Goal: Information Seeking & Learning: Understand process/instructions

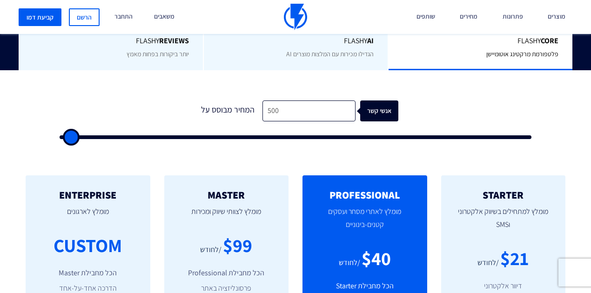
scroll to position [310, 0]
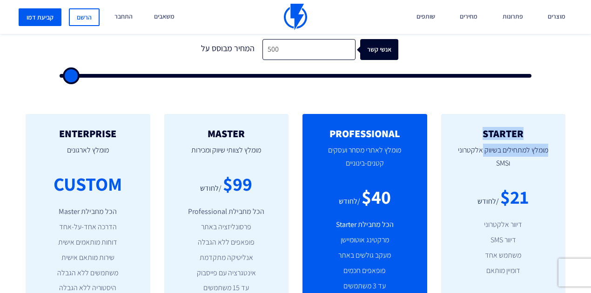
drag, startPoint x: 481, startPoint y: 139, endPoint x: 535, endPoint y: 133, distance: 54.3
click at [535, 133] on div "STARTER מומלץ למתחילים בשיווק אלקטרוני וSMS $21 /לחודש דיוור אלקטרוני דיוור SMS…" at bounding box center [503, 235] width 125 height 242
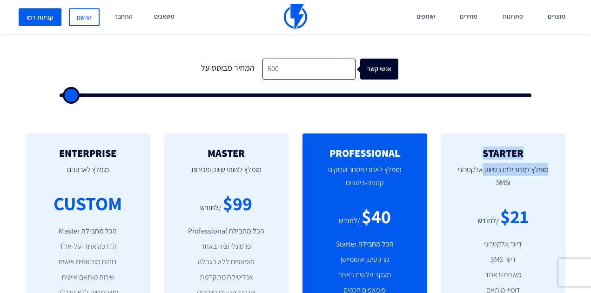
scroll to position [279, 0]
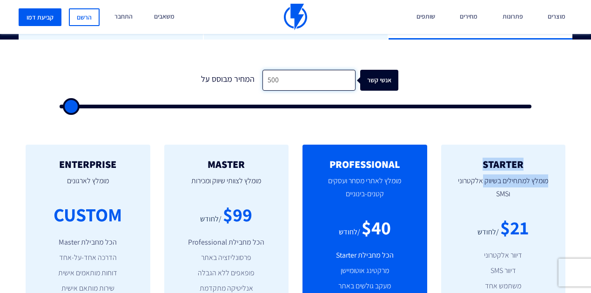
click at [303, 81] on input "500" at bounding box center [308, 80] width 93 height 21
type input "3"
type input "500"
type input "30"
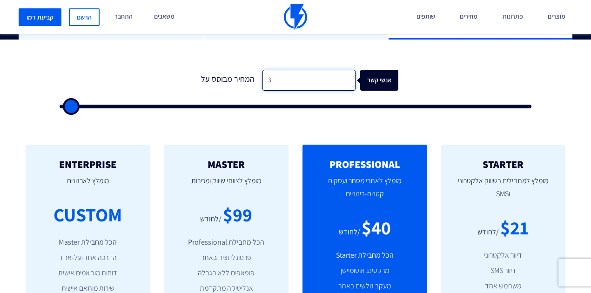
type input "500"
type input "300"
type input "500"
type input "3,000"
type input "3000"
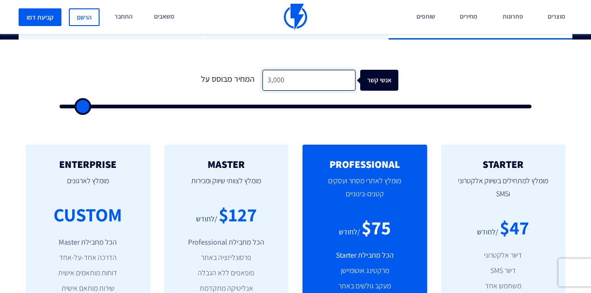
drag, startPoint x: 311, startPoint y: 80, endPoint x: 259, endPoint y: 84, distance: 51.8
click at [262, 84] on input "3,000" at bounding box center [308, 80] width 93 height 21
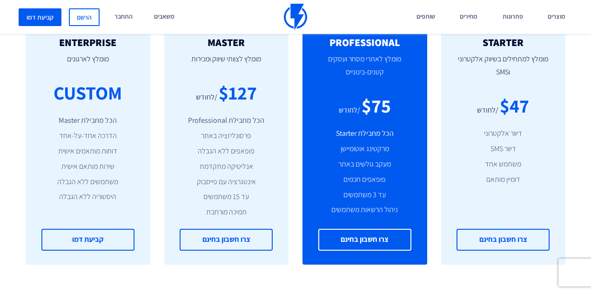
scroll to position [403, 0]
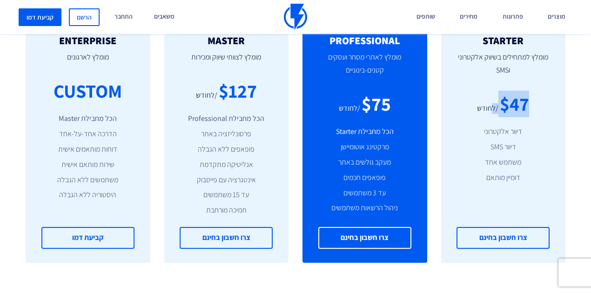
drag, startPoint x: 494, startPoint y: 103, endPoint x: 524, endPoint y: 104, distance: 30.3
click at [524, 104] on div "$47 /לחודש" at bounding box center [503, 104] width 97 height 27
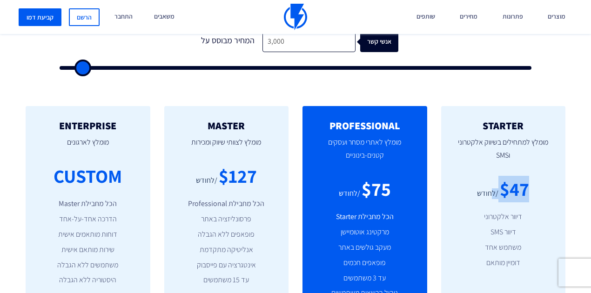
scroll to position [310, 0]
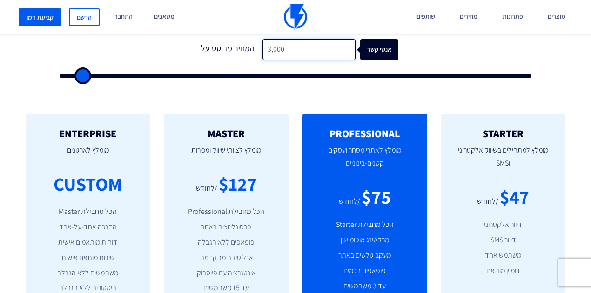
click at [284, 50] on input "3,000" at bounding box center [308, 49] width 93 height 21
type input "6"
type input "500"
type input "60"
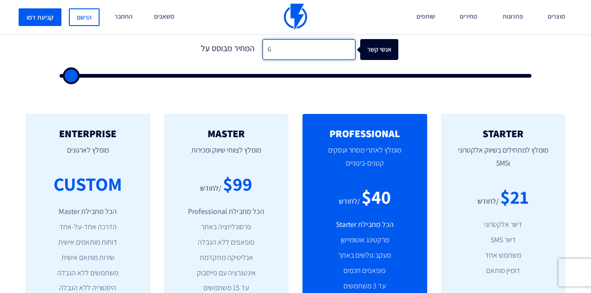
type input "500"
type input "600"
type input "500"
type input "6,000"
type input "6000"
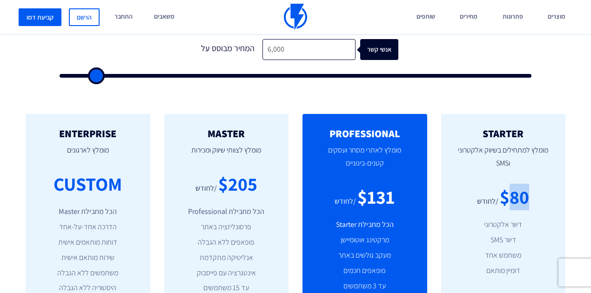
drag, startPoint x: 505, startPoint y: 191, endPoint x: 525, endPoint y: 194, distance: 19.7
click at [525, 194] on div "$80" at bounding box center [514, 197] width 29 height 27
click at [281, 52] on input "6,000" at bounding box center [308, 49] width 93 height 21
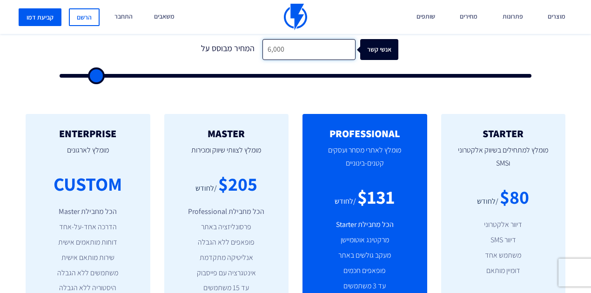
type input "3"
type input "500"
type input "30"
type input "500"
type input "300"
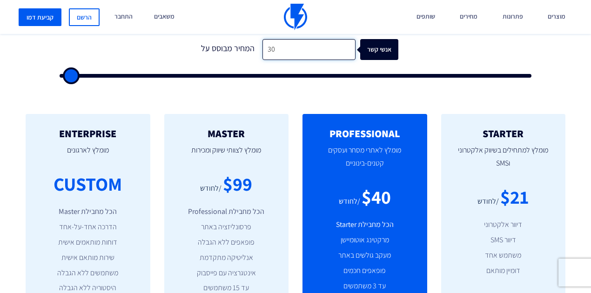
type input "500"
type input "3,000"
type input "3000"
drag, startPoint x: 279, startPoint y: 49, endPoint x: 255, endPoint y: 49, distance: 24.2
click at [255, 49] on div "המחיר מבוסס על 3,000 אנשי קשר" at bounding box center [296, 49] width 206 height 21
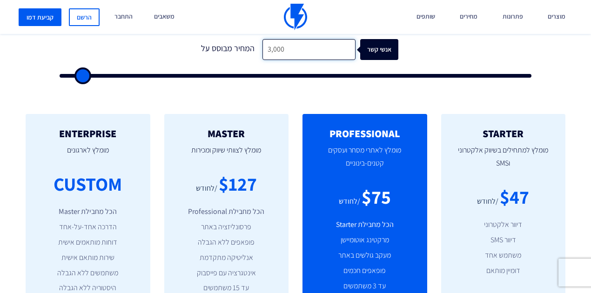
type input "2"
type input "500"
type input "20"
type input "500"
type input "200"
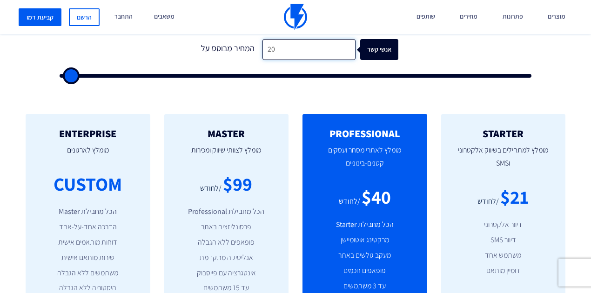
type input "500"
type input "2,000"
type input "2000"
drag, startPoint x: 499, startPoint y: 199, endPoint x: 531, endPoint y: 199, distance: 32.1
click at [531, 199] on div "$34 /לחודש" at bounding box center [503, 197] width 97 height 27
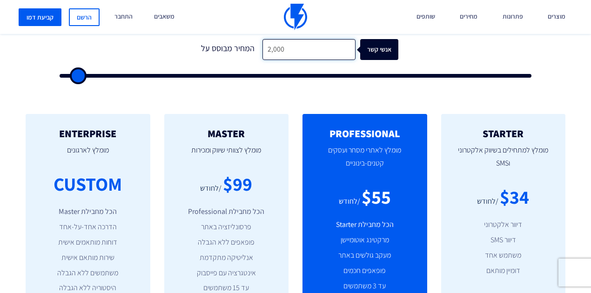
click at [268, 46] on input "2,000" at bounding box center [308, 49] width 93 height 21
type input "2"
type input "500"
type input "20"
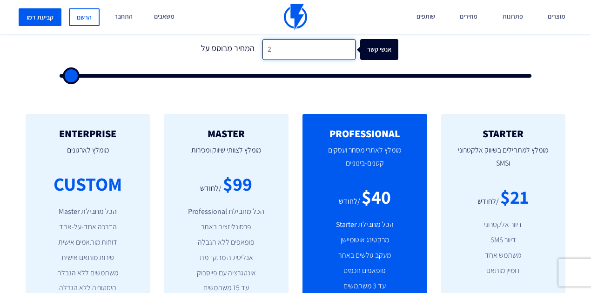
type input "500"
type input "200"
type input "500"
type input "2,000"
type input "2000"
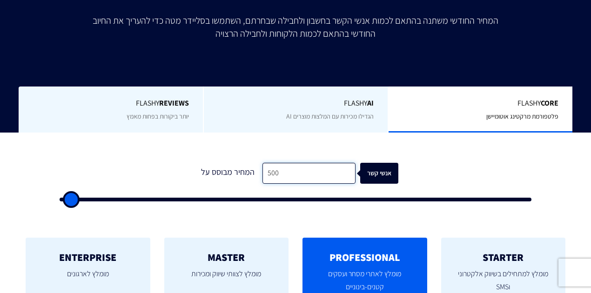
click at [294, 175] on input "500" at bounding box center [308, 173] width 93 height 21
type input "3"
type input "500"
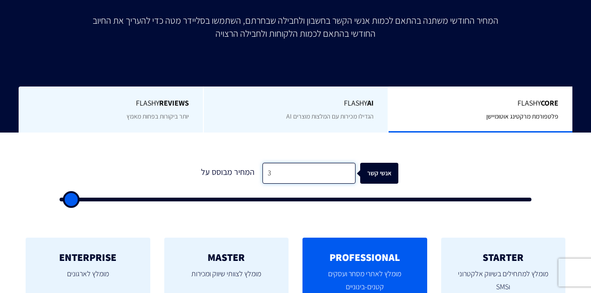
type input "30"
type input "500"
type input "300"
type input "500"
type input "3,000"
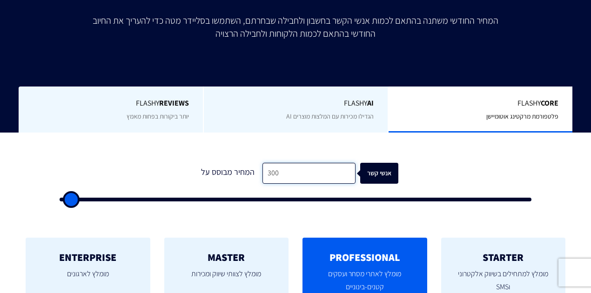
type input "3000"
type input "30,000"
type input "30000"
type input "3,000"
type input "3000"
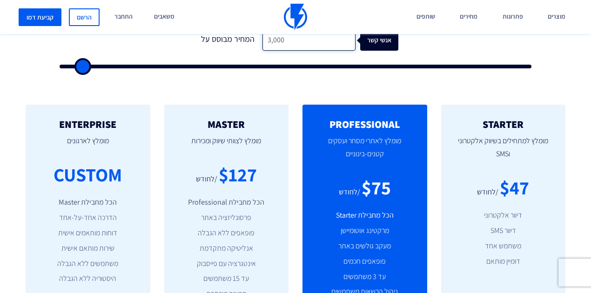
scroll to position [341, 0]
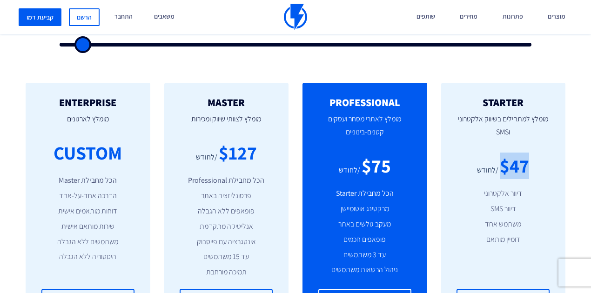
click at [532, 161] on div "$47 /לחודש" at bounding box center [503, 166] width 97 height 27
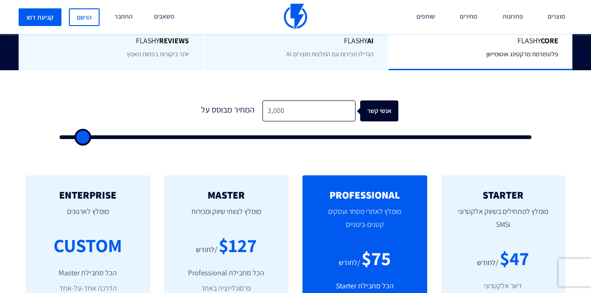
scroll to position [248, 0]
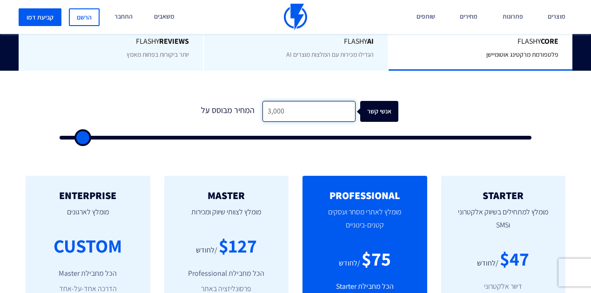
click at [294, 112] on input "3,000" at bounding box center [308, 111] width 93 height 21
type input "2"
type input "500"
type input "20"
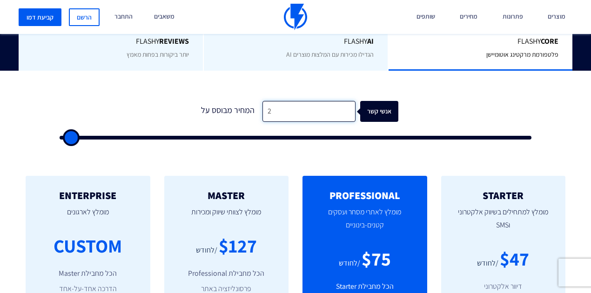
type input "500"
type input "200"
type input "500"
type input "2,000"
type input "2000"
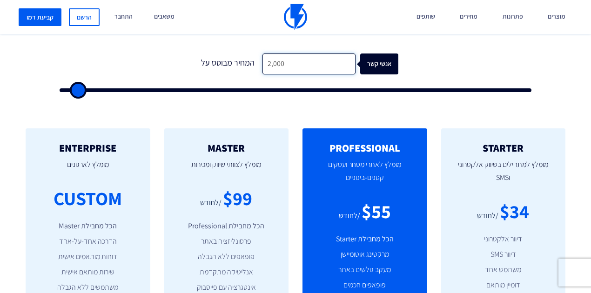
scroll to position [310, 0]
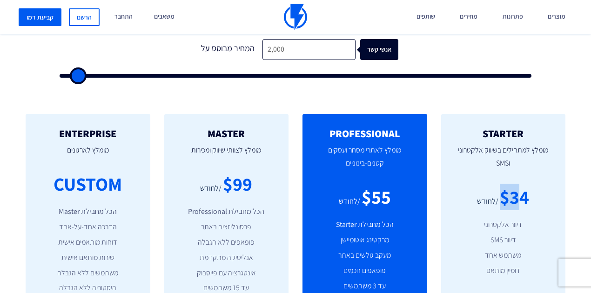
drag, startPoint x: 511, startPoint y: 187, endPoint x: 518, endPoint y: 188, distance: 7.1
click at [518, 188] on div "STARTER מומלץ למתחילים בשיווק אלקטרוני וSMS $34 /לחודש דיוור אלקטרוני דיוור SMS…" at bounding box center [503, 235] width 125 height 242
click at [502, 170] on p "מומלץ למתחילים בשיווק אלקטרוני וSMS" at bounding box center [503, 161] width 97 height 45
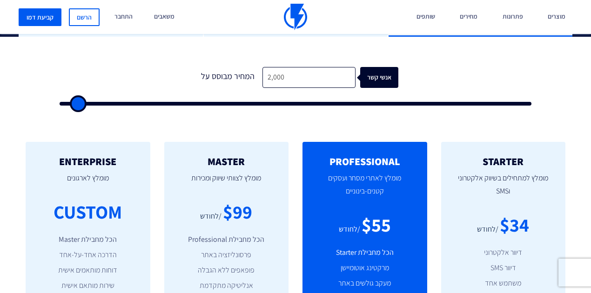
scroll to position [248, 0]
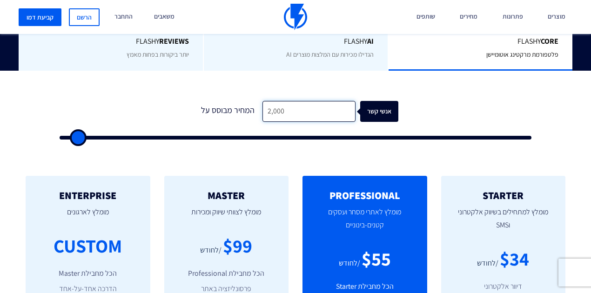
click at [281, 113] on input "2,000" at bounding box center [308, 111] width 93 height 21
type input "3"
type input "500"
type input "30"
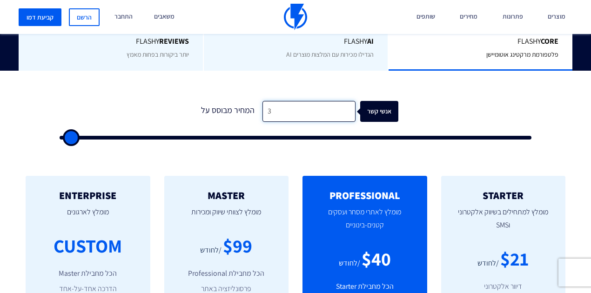
type input "500"
type input "300"
type input "500"
type input "3,000"
type input "3000"
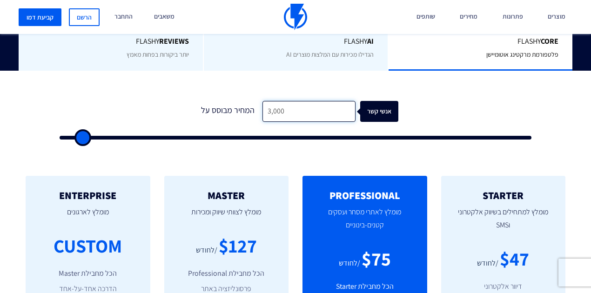
drag, startPoint x: 283, startPoint y: 112, endPoint x: 289, endPoint y: 113, distance: 6.6
click at [289, 113] on input "3,000" at bounding box center [308, 111] width 93 height 21
type input "500"
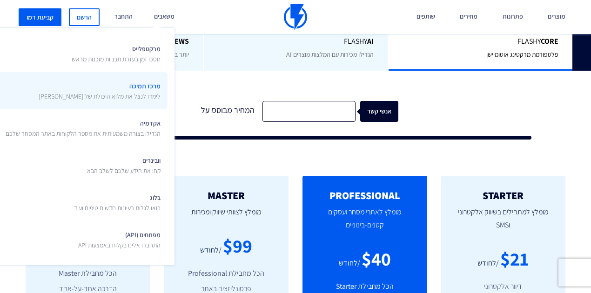
click at [125, 87] on span "מרכז תמיכה לימדו לנצל את מלוא היכולת של פלאשי" at bounding box center [100, 90] width 122 height 22
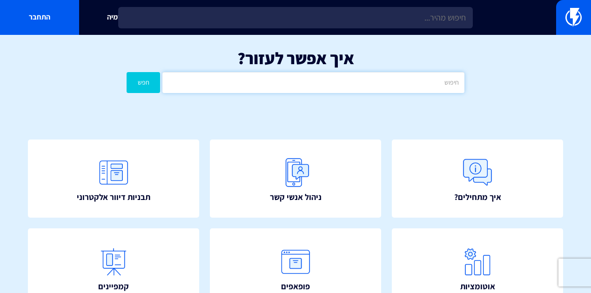
click at [326, 81] on input "text" at bounding box center [313, 82] width 302 height 21
type input "S"
type input "דומיין"
click at [127, 72] on button "חפש" at bounding box center [144, 82] width 34 height 21
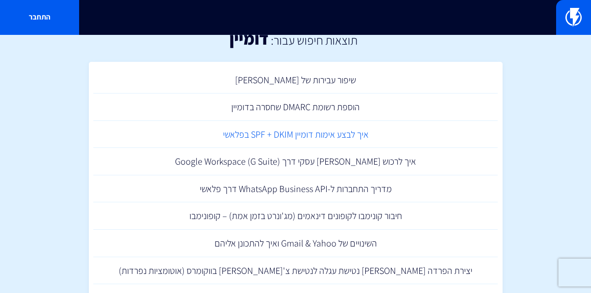
scroll to position [31, 0]
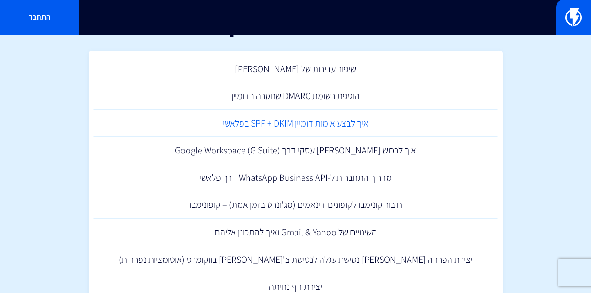
click at [311, 123] on link "איך לבצע אימות דומיין SPF + DKIM בפלאשי" at bounding box center [296, 123] width 404 height 27
